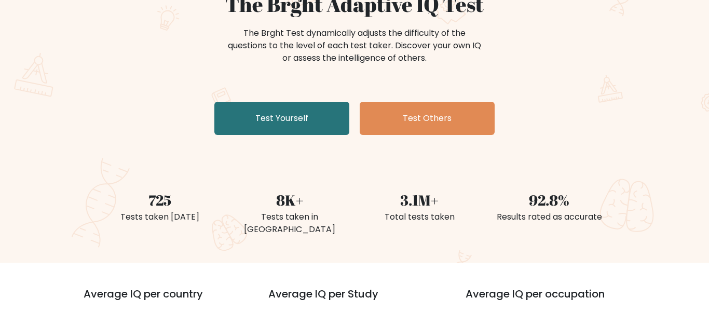
scroll to position [119, 0]
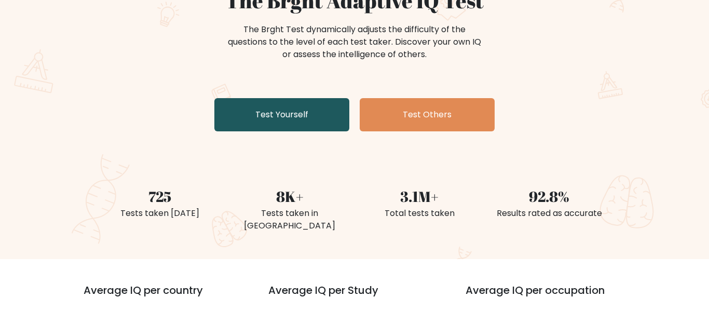
click at [323, 115] on link "Test Yourself" at bounding box center [281, 114] width 135 height 33
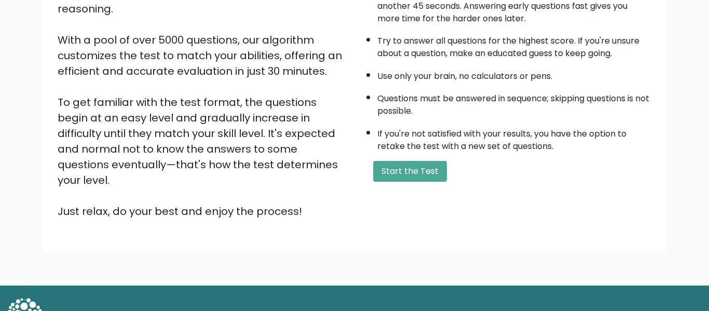
scroll to position [165, 0]
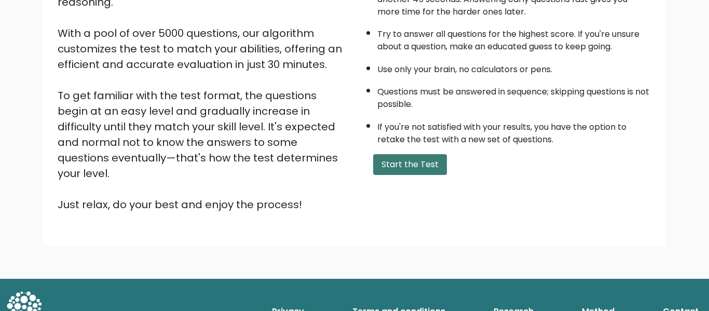
click at [402, 160] on button "Start the Test" at bounding box center [410, 164] width 74 height 21
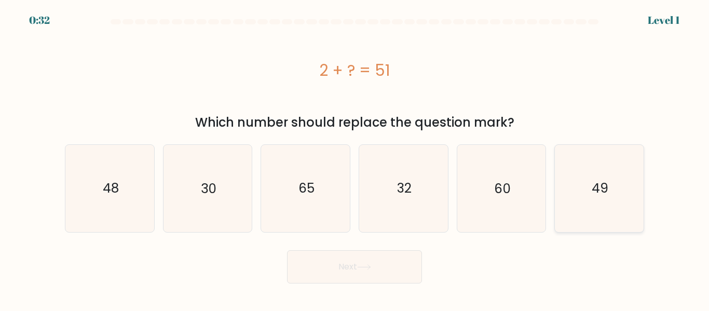
click at [593, 188] on text "49" at bounding box center [600, 188] width 17 height 18
click at [355, 158] on input "f. 49" at bounding box center [355, 157] width 1 height 3
radio input "true"
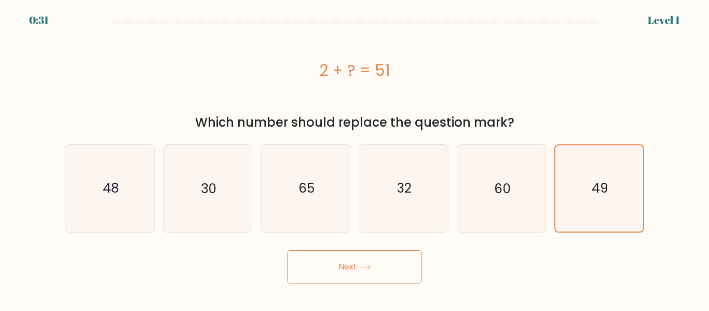
click at [390, 269] on button "Next" at bounding box center [354, 266] width 135 height 33
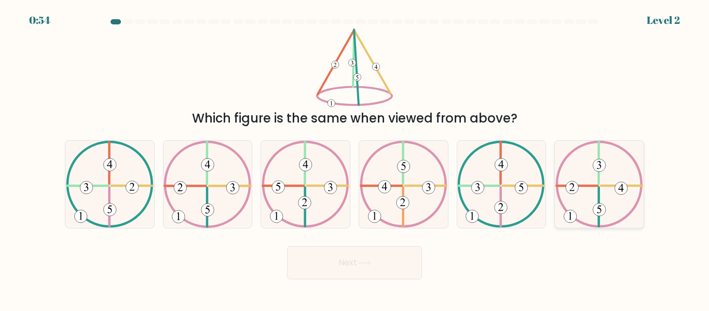
click at [626, 200] on icon at bounding box center [599, 184] width 88 height 87
click at [355, 158] on input "f." at bounding box center [355, 157] width 1 height 3
radio input "true"
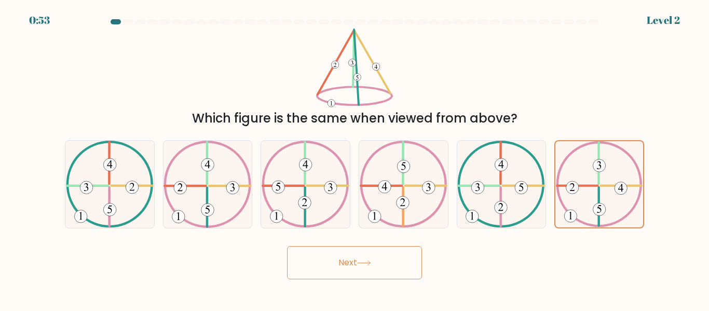
click at [381, 277] on button "Next" at bounding box center [354, 262] width 135 height 33
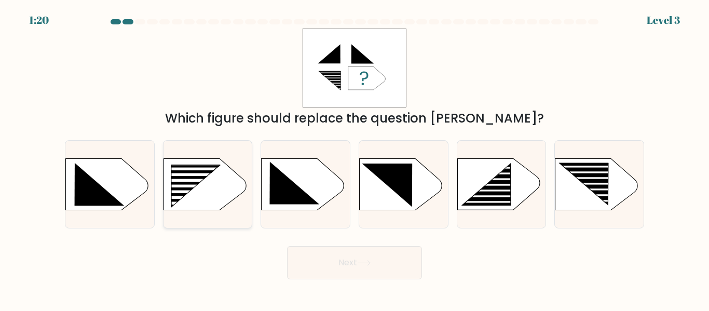
click at [218, 192] on rect at bounding box center [189, 192] width 71 height 3
click at [355, 158] on input "b." at bounding box center [355, 157] width 1 height 3
radio input "true"
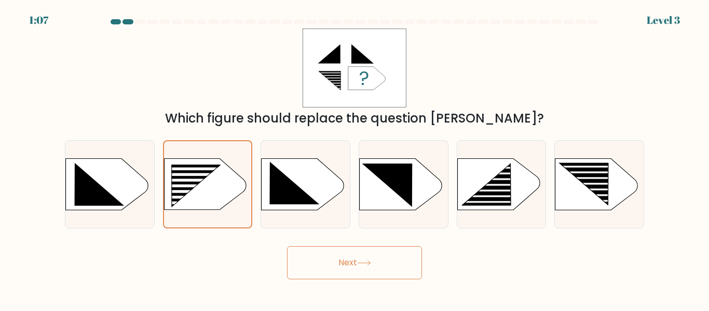
click at [388, 273] on button "Next" at bounding box center [354, 262] width 135 height 33
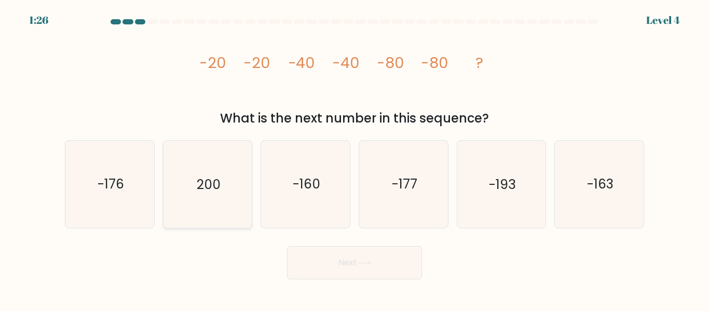
click at [242, 208] on icon "200" at bounding box center [207, 184] width 87 height 87
click at [355, 158] on input "b. 200" at bounding box center [355, 157] width 1 height 3
radio input "true"
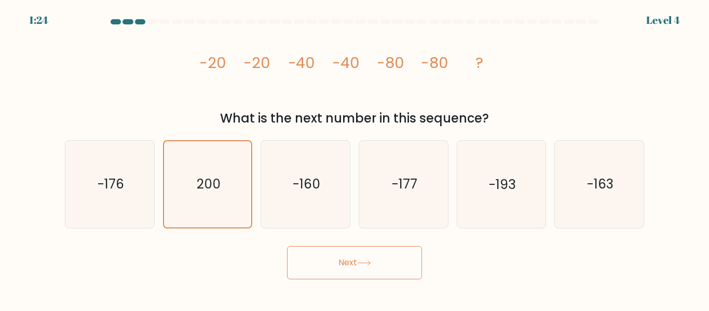
click at [310, 254] on button "Next" at bounding box center [354, 262] width 135 height 33
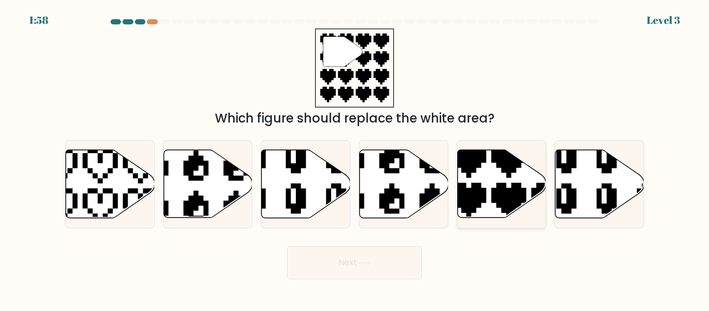
click at [471, 196] on icon at bounding box center [529, 221] width 156 height 156
click at [355, 158] on input "e." at bounding box center [355, 157] width 1 height 3
radio input "true"
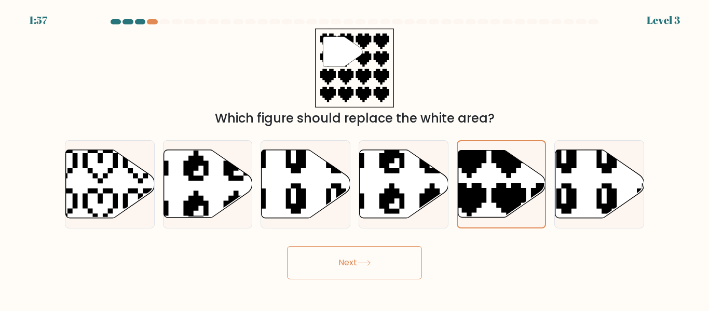
click at [352, 276] on button "Next" at bounding box center [354, 262] width 135 height 33
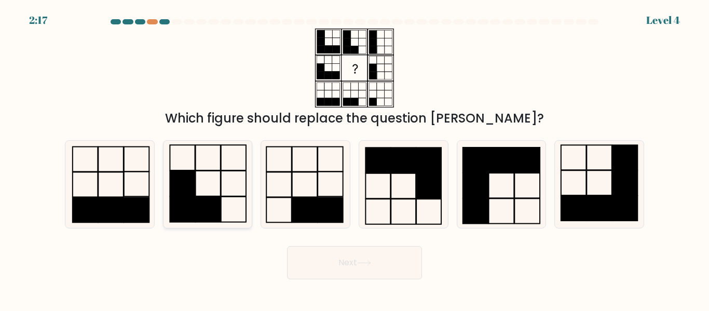
click at [201, 197] on rect at bounding box center [208, 209] width 25 height 25
click at [355, 158] on input "b." at bounding box center [355, 157] width 1 height 3
radio input "true"
click at [362, 271] on button "Next" at bounding box center [354, 262] width 135 height 33
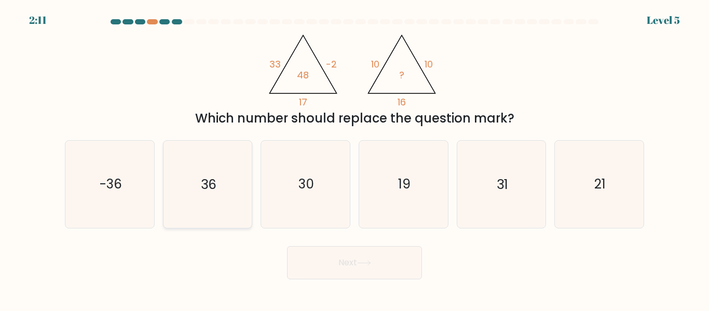
click at [232, 201] on icon "36" at bounding box center [207, 184] width 87 height 87
click at [355, 158] on input "b. 36" at bounding box center [355, 157] width 1 height 3
radio input "true"
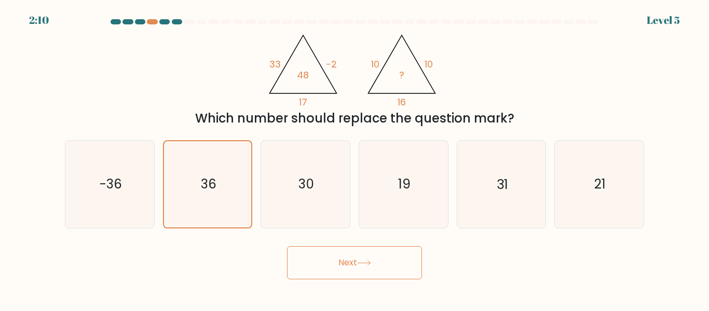
click at [325, 272] on button "Next" at bounding box center [354, 262] width 135 height 33
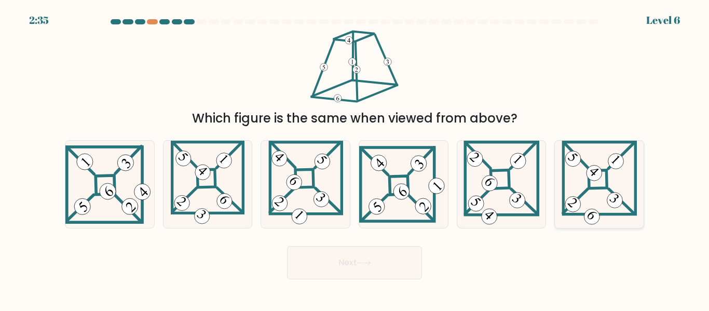
click at [588, 198] on icon at bounding box center [599, 184] width 75 height 87
click at [355, 158] on input "f." at bounding box center [355, 157] width 1 height 3
radio input "true"
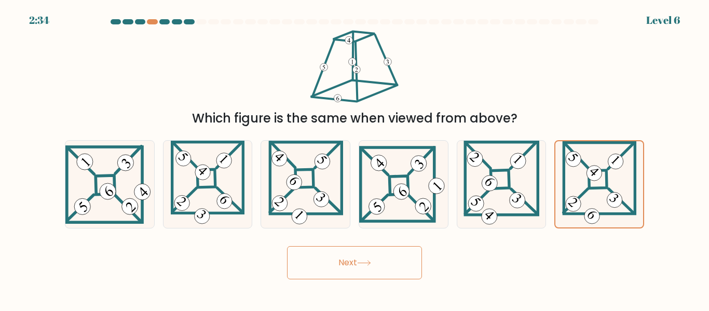
click at [389, 259] on button "Next" at bounding box center [354, 262] width 135 height 33
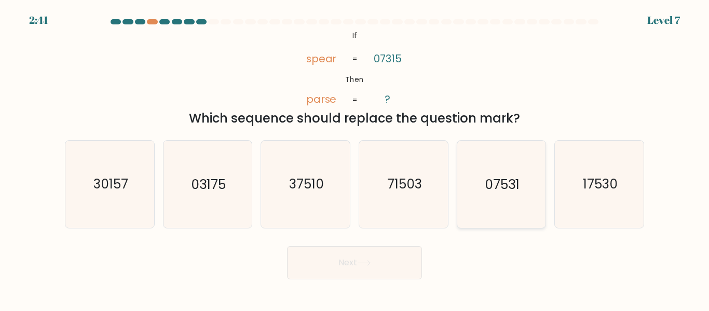
click at [498, 194] on icon "07531" at bounding box center [501, 184] width 87 height 87
click at [355, 158] on input "e. 07531" at bounding box center [355, 157] width 1 height 3
radio input "true"
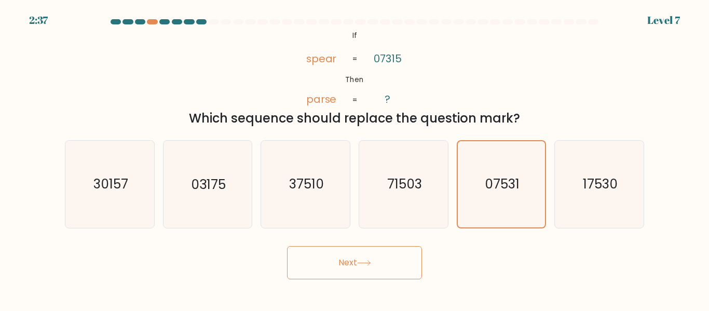
click at [393, 262] on button "Next" at bounding box center [354, 262] width 135 height 33
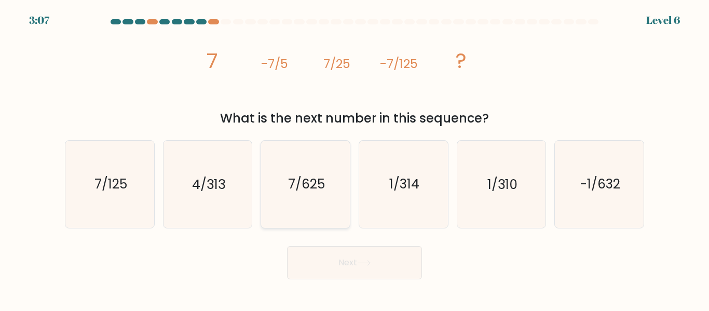
click at [309, 185] on text "7/625" at bounding box center [306, 184] width 37 height 18
click at [355, 158] on input "c. 7/625" at bounding box center [355, 157] width 1 height 3
radio input "true"
click at [380, 261] on button "Next" at bounding box center [354, 262] width 135 height 33
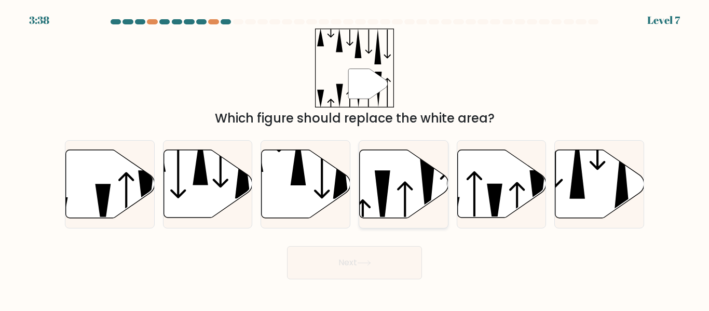
click at [405, 193] on icon at bounding box center [405, 209] width 16 height 55
click at [355, 158] on input "d." at bounding box center [355, 157] width 1 height 3
radio input "true"
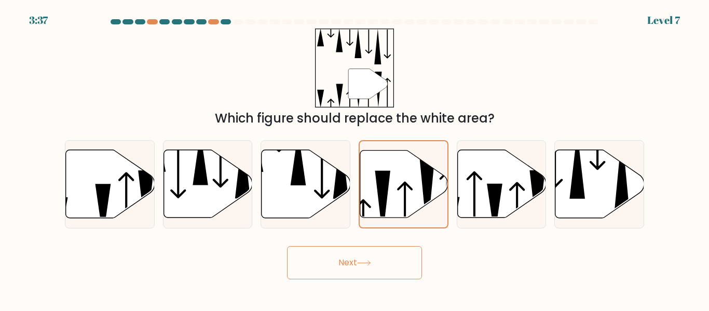
click at [391, 255] on button "Next" at bounding box center [354, 262] width 135 height 33
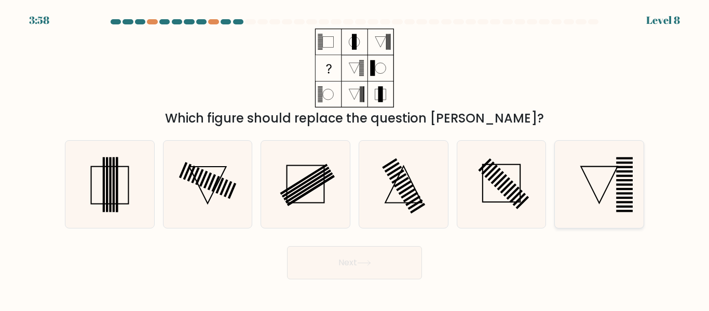
click at [616, 201] on icon at bounding box center [599, 184] width 87 height 87
click at [355, 158] on input "f." at bounding box center [355, 157] width 1 height 3
radio input "true"
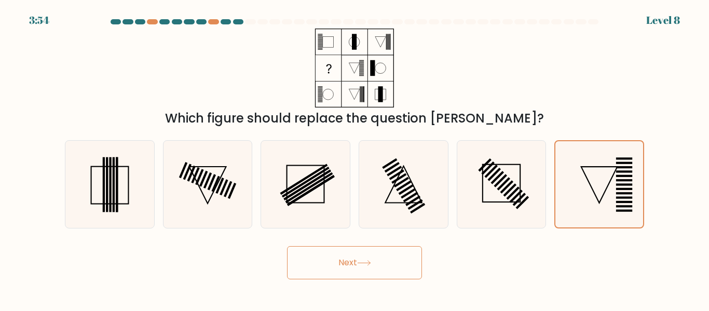
click at [421, 266] on button "Next" at bounding box center [354, 262] width 135 height 33
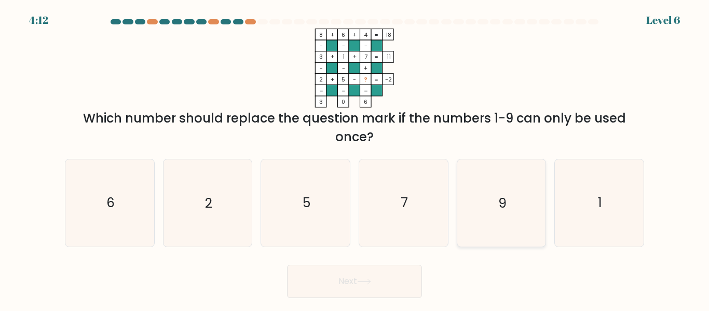
click at [474, 236] on icon "9" at bounding box center [501, 202] width 87 height 87
click at [355, 158] on input "e. 9" at bounding box center [355, 157] width 1 height 3
radio input "true"
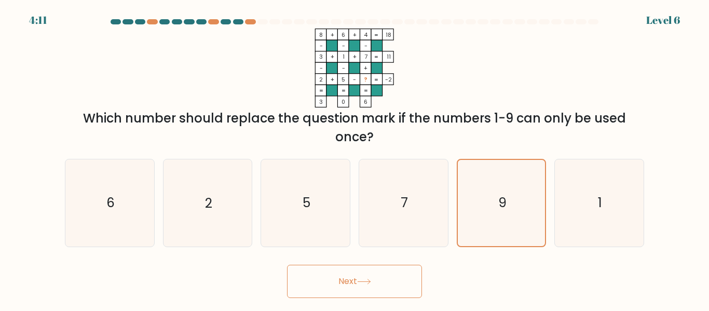
click at [391, 275] on button "Next" at bounding box center [354, 281] width 135 height 33
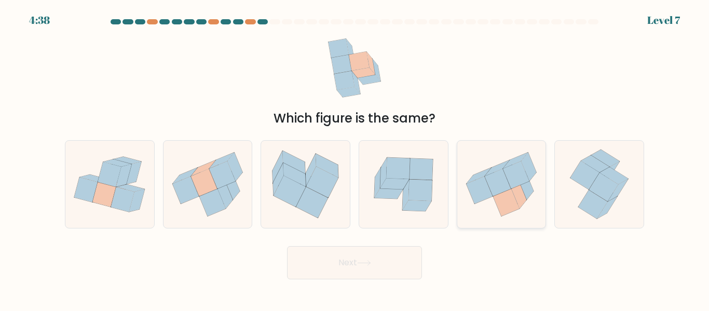
click at [508, 219] on icon at bounding box center [501, 184] width 89 height 79
click at [355, 158] on input "e." at bounding box center [355, 157] width 1 height 3
radio input "true"
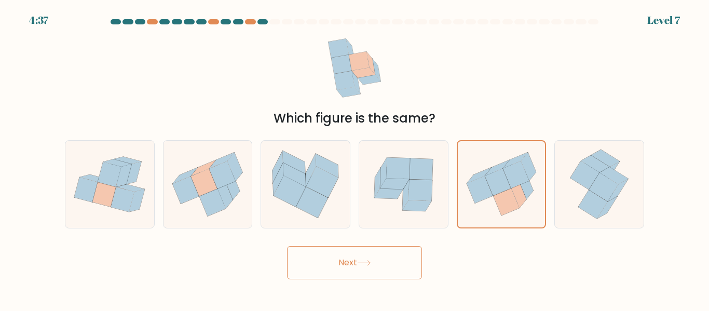
click at [379, 267] on button "Next" at bounding box center [354, 262] width 135 height 33
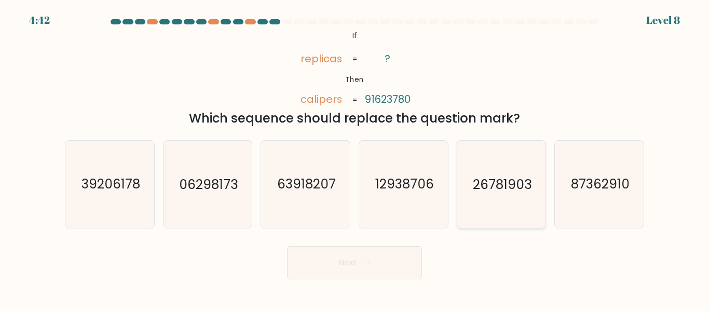
click at [524, 220] on icon "26781903" at bounding box center [501, 184] width 87 height 87
click at [355, 158] on input "e. 26781903" at bounding box center [355, 157] width 1 height 3
radio input "true"
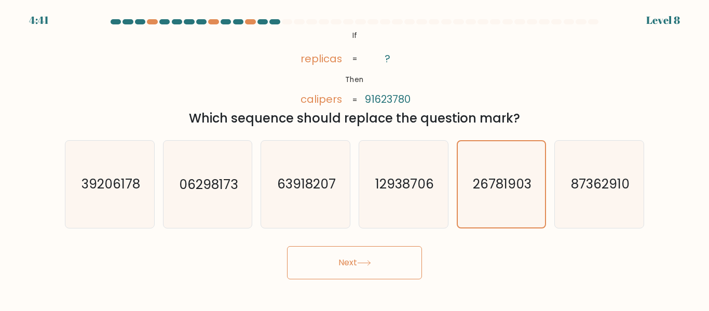
click at [414, 265] on button "Next" at bounding box center [354, 262] width 135 height 33
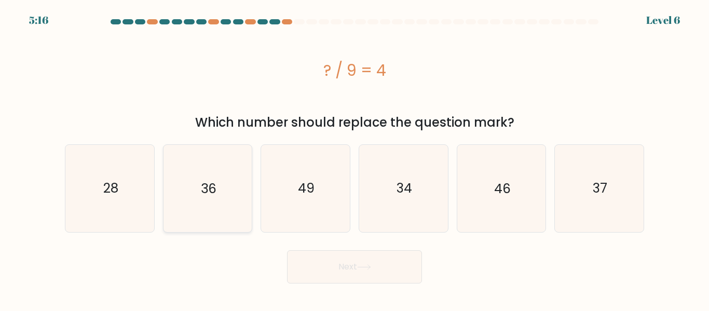
click at [219, 203] on icon "36" at bounding box center [207, 188] width 87 height 87
click at [355, 158] on input "b. 36" at bounding box center [355, 157] width 1 height 3
radio input "true"
click at [311, 255] on button "Next" at bounding box center [354, 266] width 135 height 33
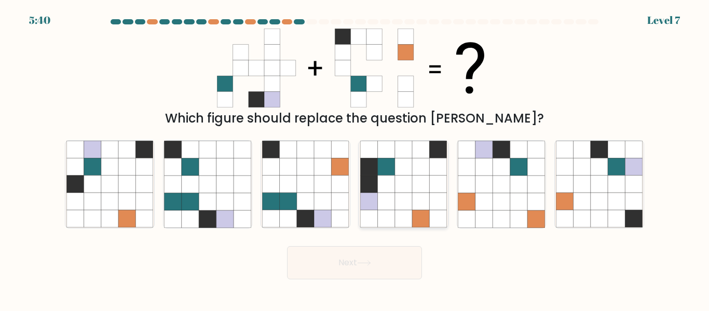
click at [383, 222] on icon at bounding box center [385, 218] width 17 height 17
click at [355, 158] on input "d." at bounding box center [355, 157] width 1 height 3
radio input "true"
click at [364, 252] on button "Next" at bounding box center [354, 262] width 135 height 33
